Goal: Information Seeking & Learning: Learn about a topic

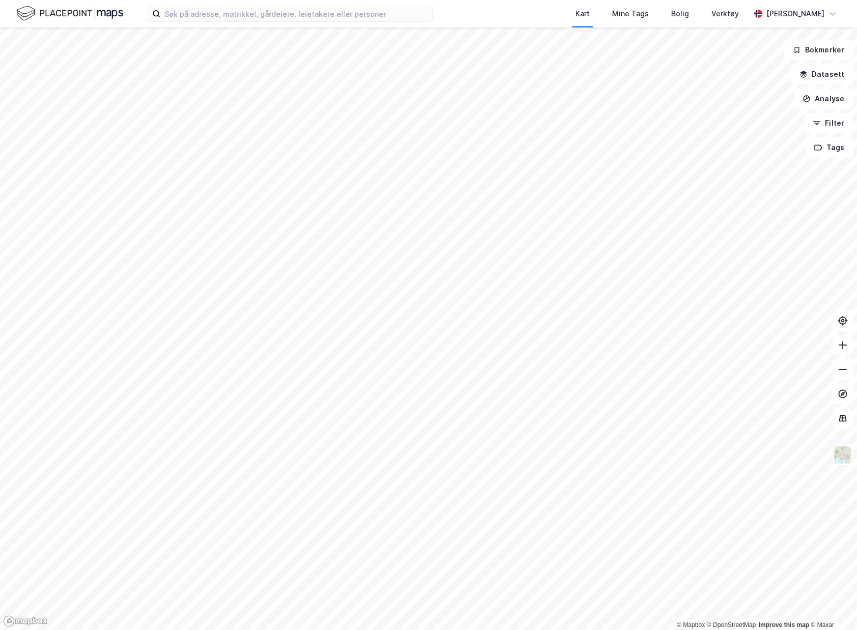
click at [263, 4] on div "Kart Mine Tags Bolig Verktøy [PERSON_NAME]" at bounding box center [428, 13] width 857 height 27
click at [265, 11] on input at bounding box center [296, 13] width 272 height 15
paste input "[PERSON_NAME]"
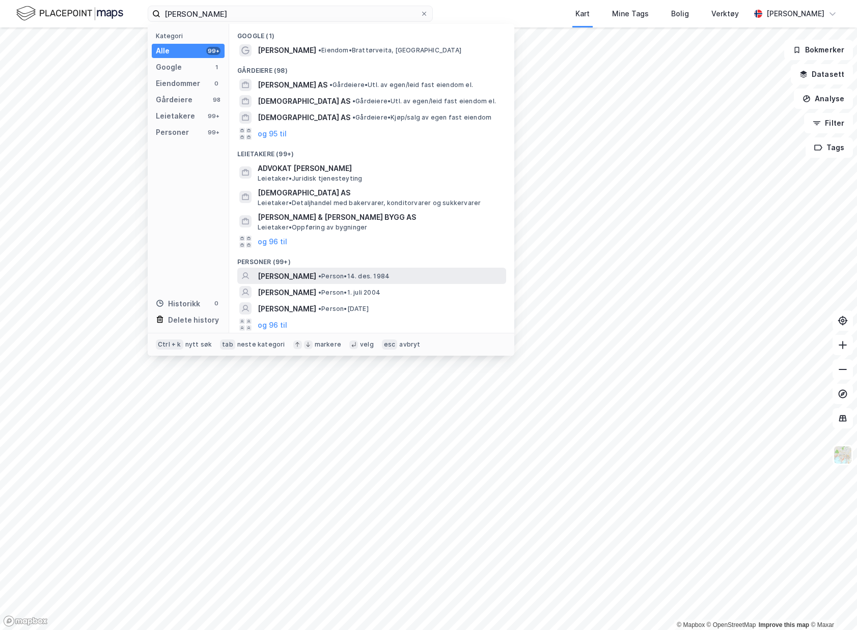
click at [403, 270] on div "[PERSON_NAME] • Person • [DATE]" at bounding box center [381, 276] width 246 height 12
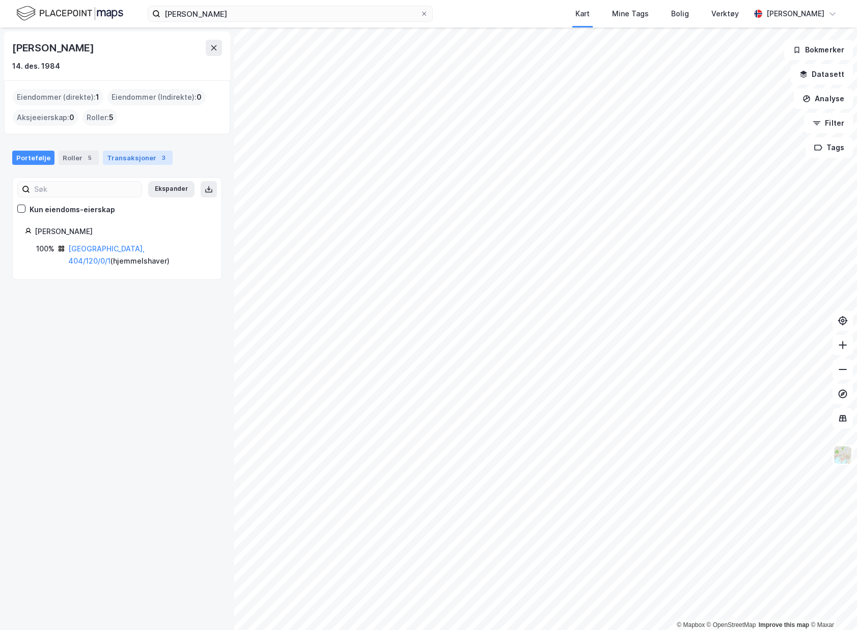
click at [145, 159] on div "Transaksjoner 3" at bounding box center [138, 158] width 70 height 14
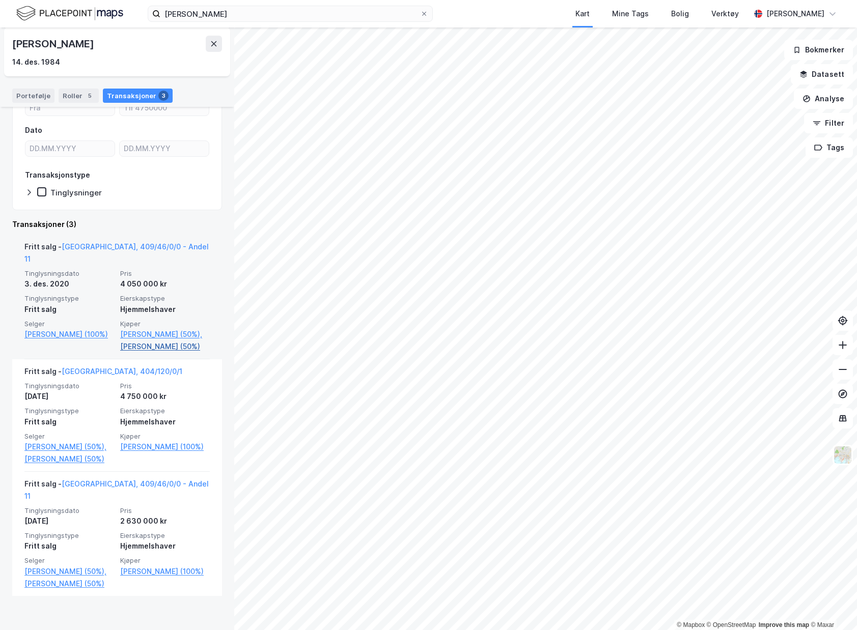
scroll to position [107, 0]
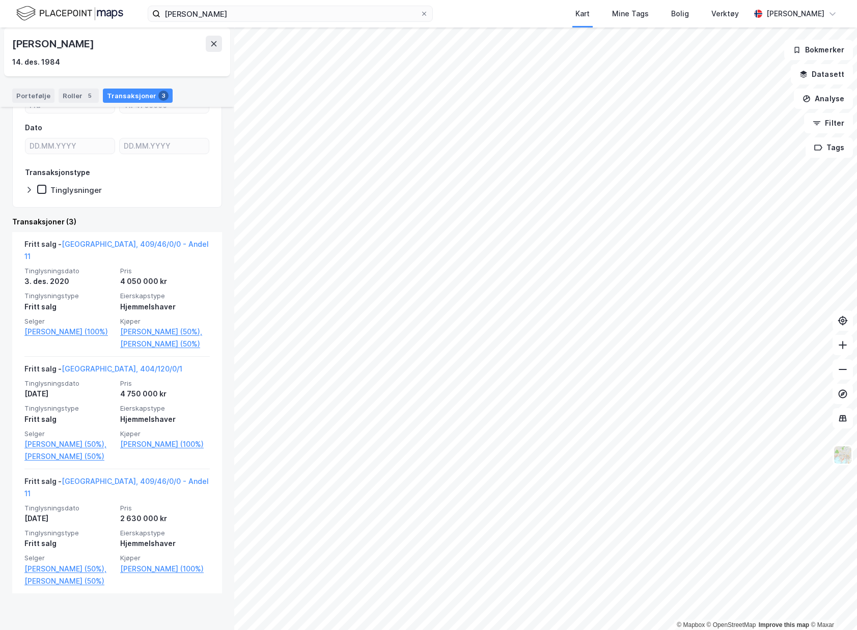
click at [40, 86] on div "Portefølje Roller 5 Transaksjoner 3" at bounding box center [117, 91] width 234 height 31
click at [38, 90] on div "Portefølje" at bounding box center [33, 96] width 42 height 14
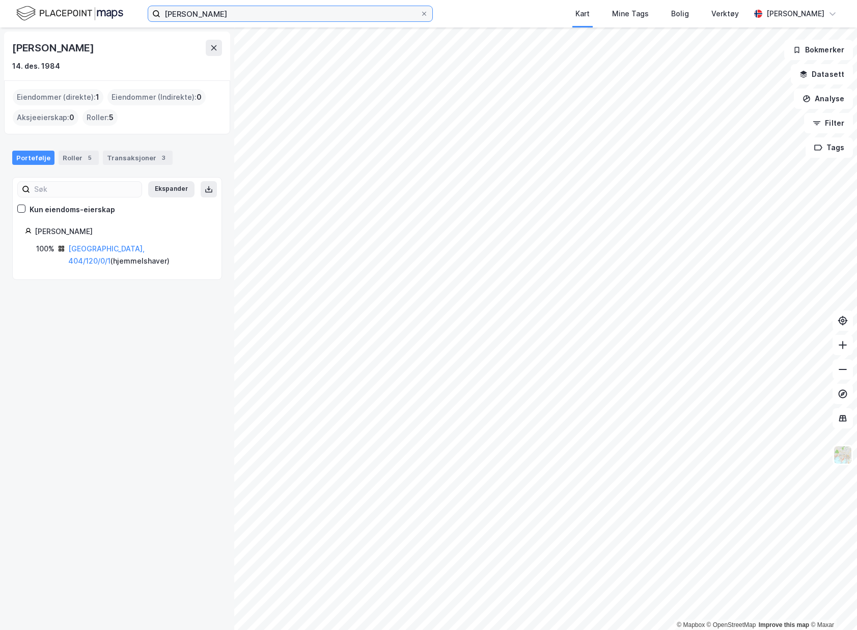
drag, startPoint x: 271, startPoint y: 20, endPoint x: 87, endPoint y: -2, distance: 185.5
click at [87, 0] on html "[PERSON_NAME] Mine Tags Bolig Verktøy [PERSON_NAME] © Mapbox © OpenStreetMap Im…" at bounding box center [428, 315] width 857 height 630
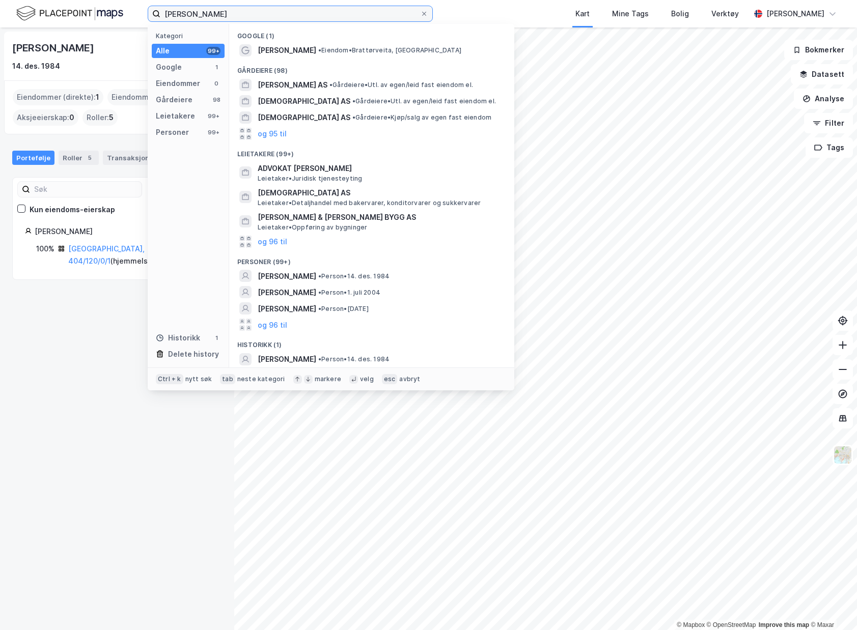
paste input "[PERSON_NAME]"
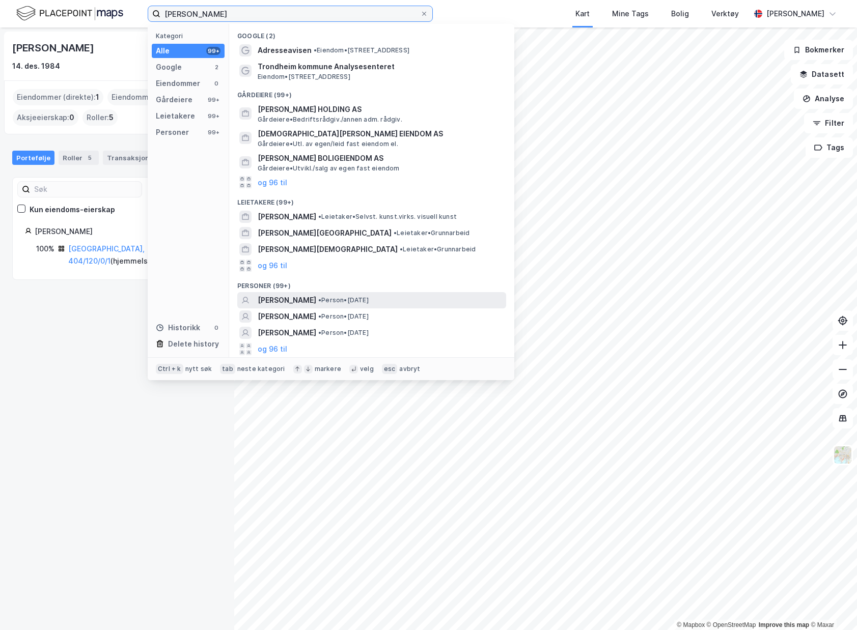
type input "[PERSON_NAME]"
click at [368, 296] on span "• Person • [DATE]" at bounding box center [343, 300] width 50 height 8
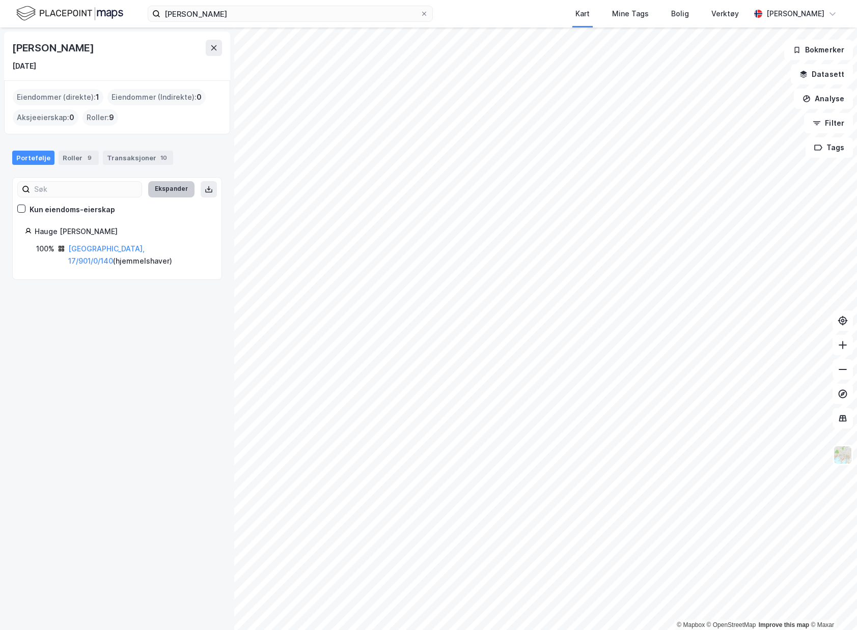
click at [153, 182] on button "Ekspander" at bounding box center [171, 189] width 46 height 16
click at [140, 154] on div "Transaksjoner 10" at bounding box center [138, 158] width 70 height 14
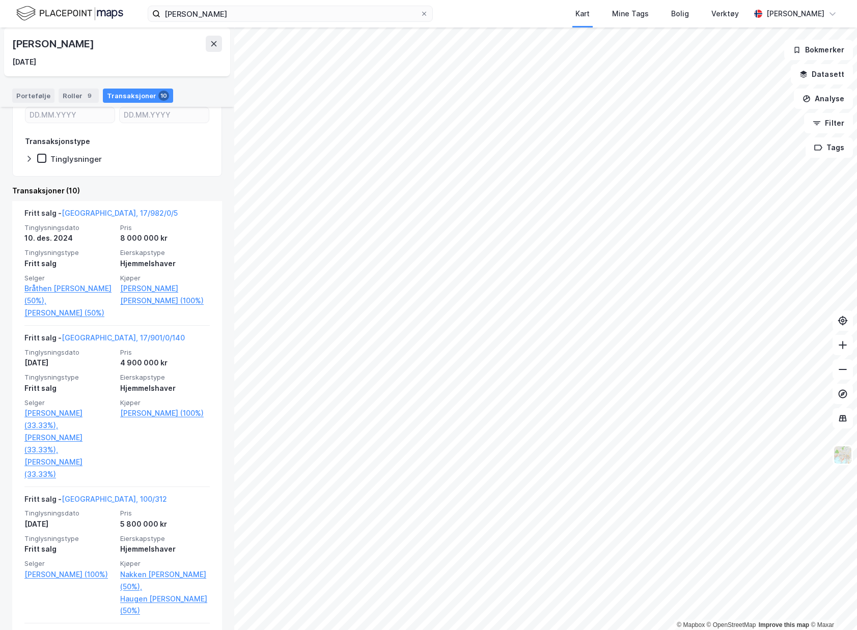
scroll to position [153, 0]
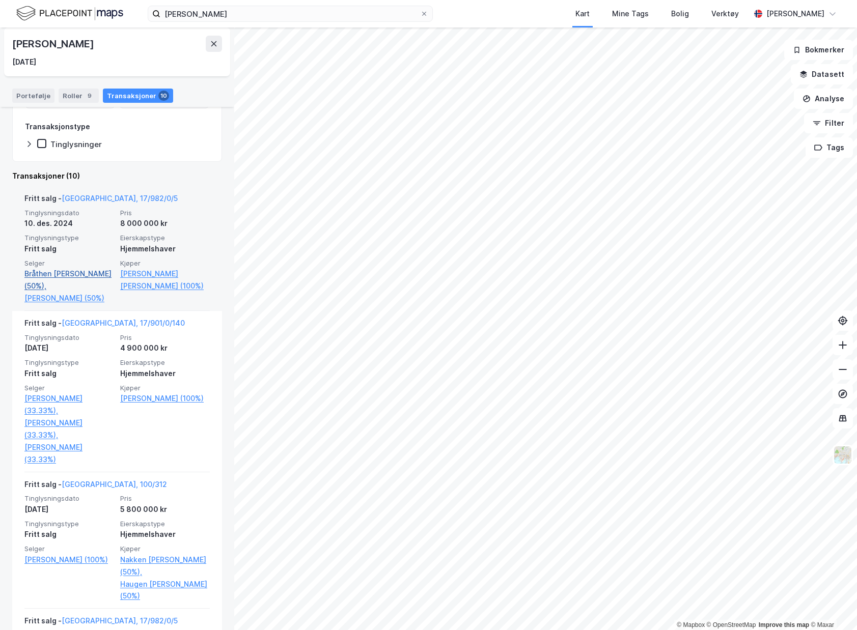
click at [96, 277] on link "Bråthen [PERSON_NAME] (50%)," at bounding box center [69, 280] width 90 height 24
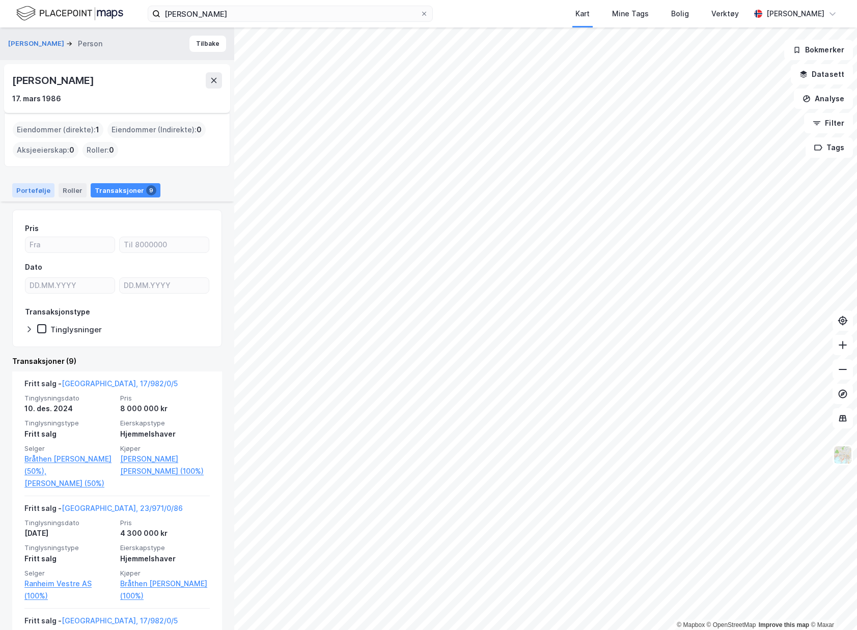
click at [24, 196] on div "Portefølje" at bounding box center [33, 190] width 42 height 14
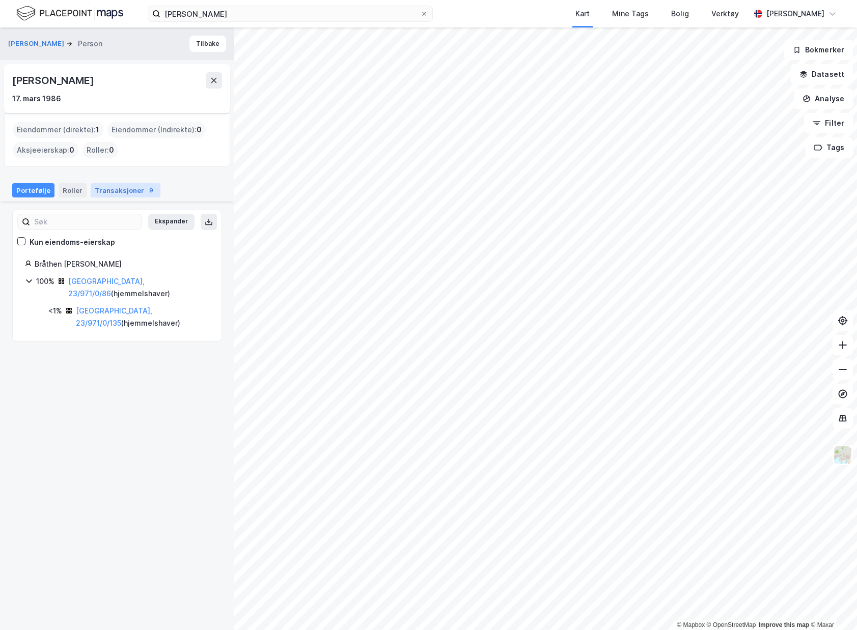
click at [134, 186] on div "Transaksjoner 9" at bounding box center [126, 190] width 70 height 14
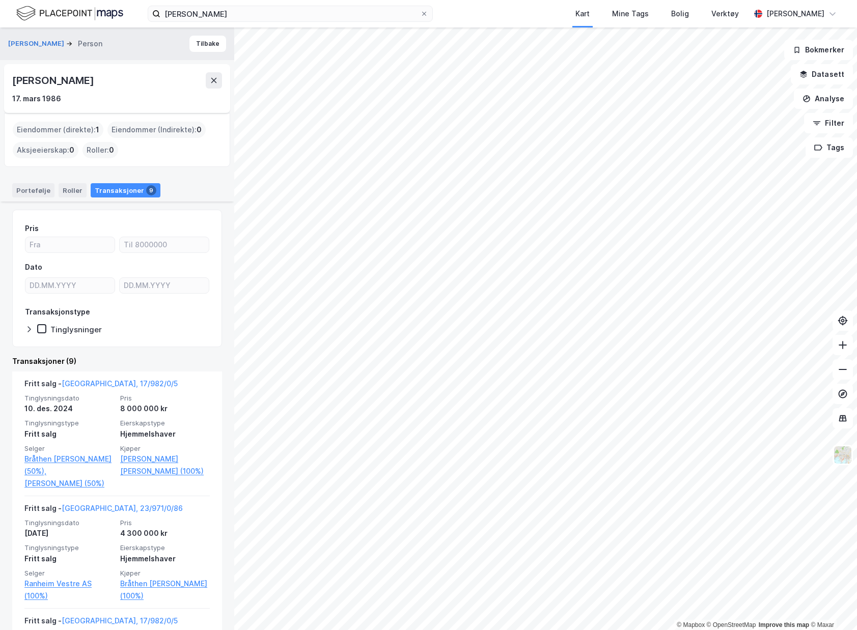
click at [31, 197] on div "Portefølje Roller Transaksjoner 9" at bounding box center [117, 186] width 234 height 31
click at [31, 193] on div "Portefølje" at bounding box center [33, 190] width 42 height 14
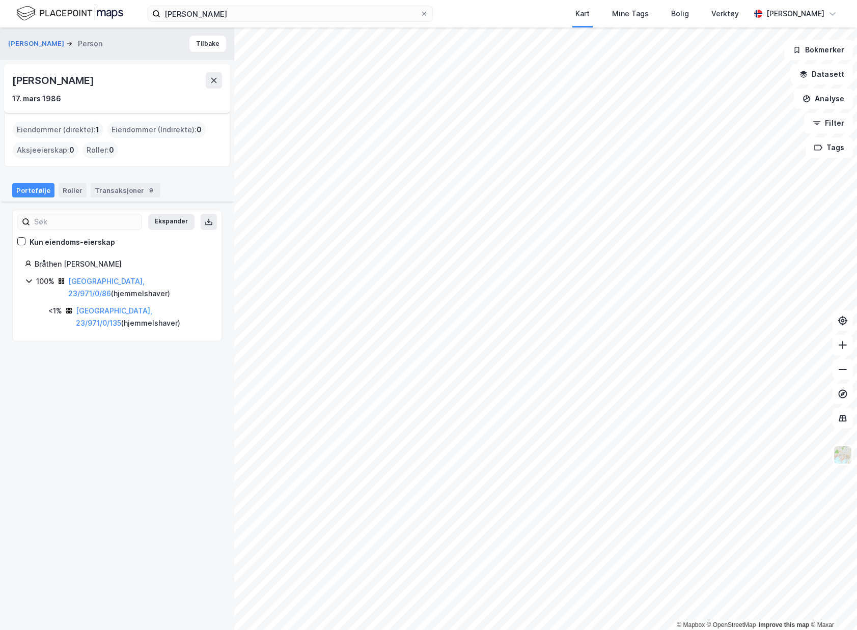
click at [43, 283] on div "100%" at bounding box center [45, 281] width 18 height 12
click at [138, 194] on div "Transaksjoner 9" at bounding box center [126, 190] width 70 height 14
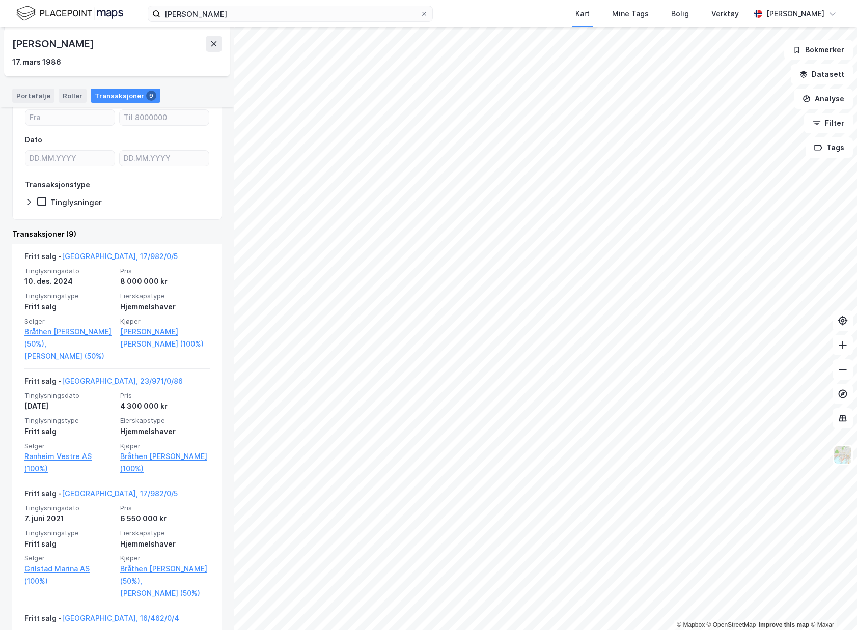
scroll to position [153, 0]
